Goal: Find specific page/section: Find specific page/section

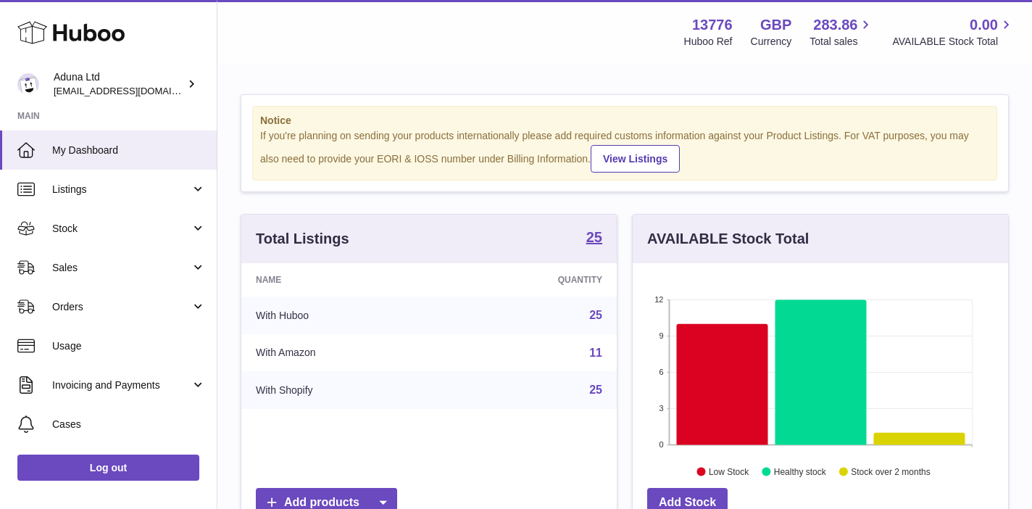
scroll to position [226, 375]
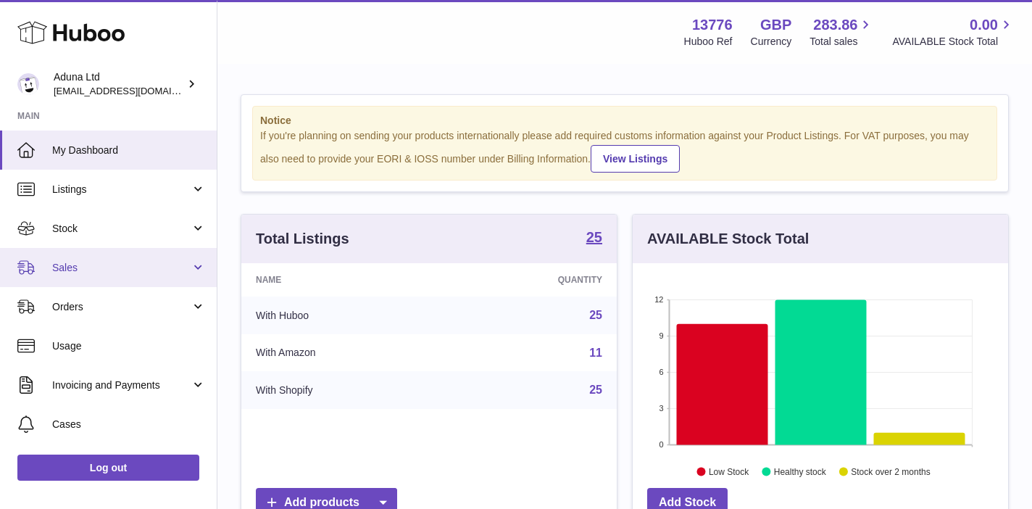
click at [168, 262] on span "Sales" at bounding box center [121, 268] width 138 height 14
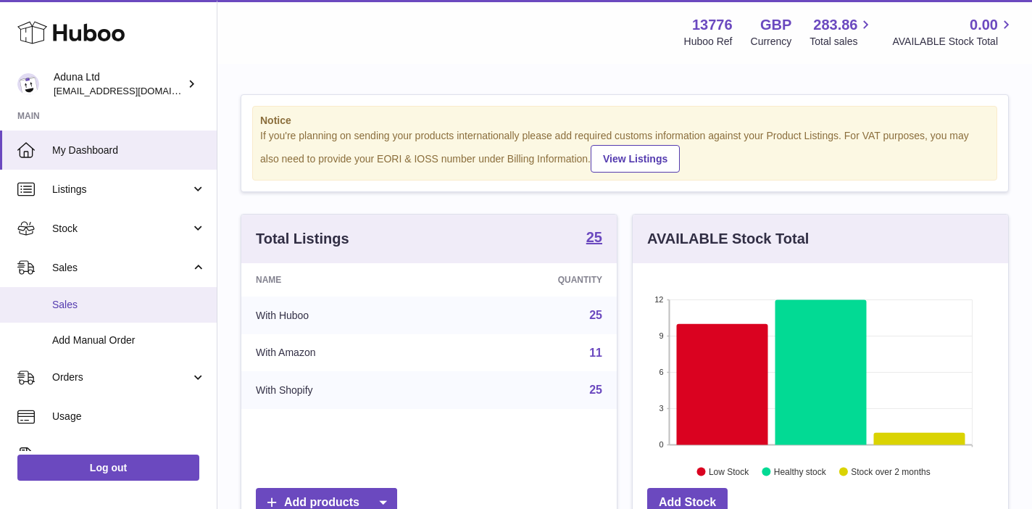
click at [159, 297] on link "Sales" at bounding box center [108, 305] width 217 height 36
